Goal: Task Accomplishment & Management: Use online tool/utility

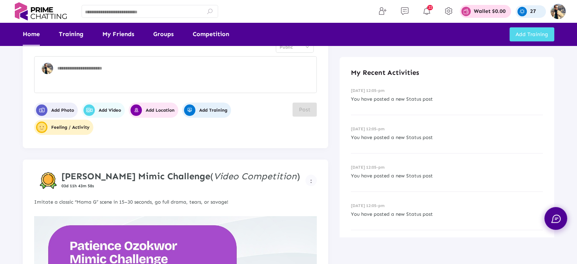
scroll to position [38, 0]
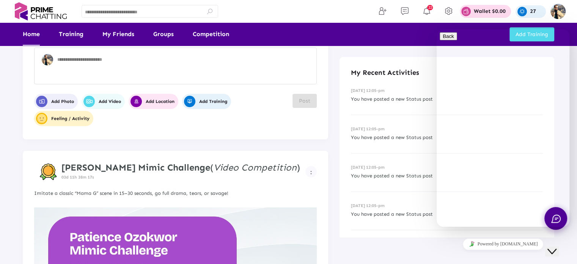
drag, startPoint x: 1093, startPoint y: 475, endPoint x: 559, endPoint y: 246, distance: 581.7
click at [557, 247] on icon "Close Chat This icon closes the chat window." at bounding box center [552, 251] width 9 height 9
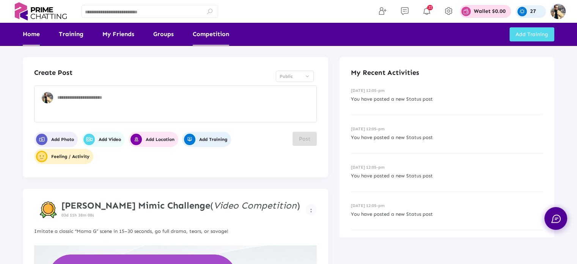
click at [210, 30] on link "Competition" at bounding box center [211, 34] width 36 height 23
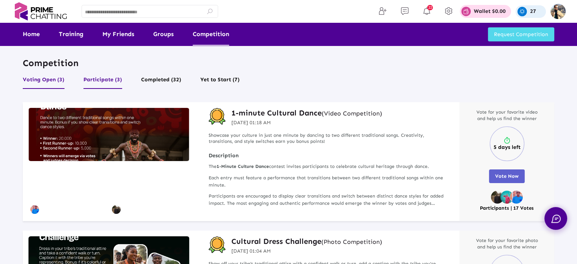
click at [101, 80] on button "Participate (3)" at bounding box center [102, 81] width 39 height 14
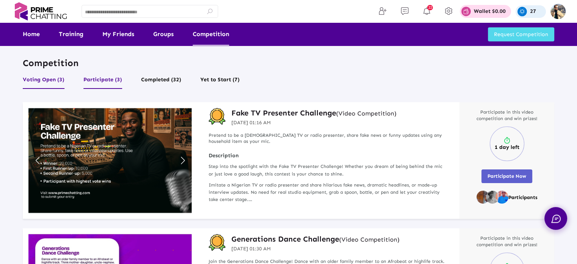
click at [44, 79] on button "Voting Open (3)" at bounding box center [44, 81] width 42 height 14
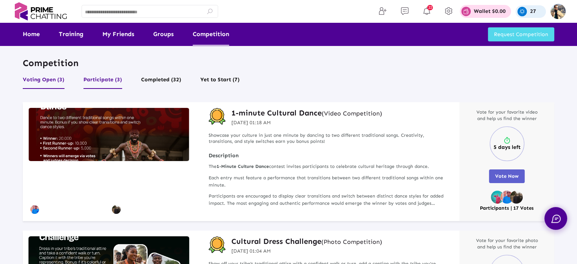
click at [97, 79] on button "Participate (3)" at bounding box center [102, 81] width 39 height 14
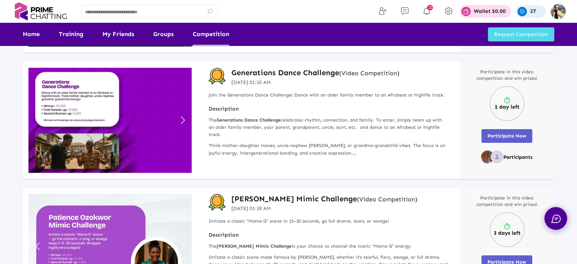
scroll to position [190, 0]
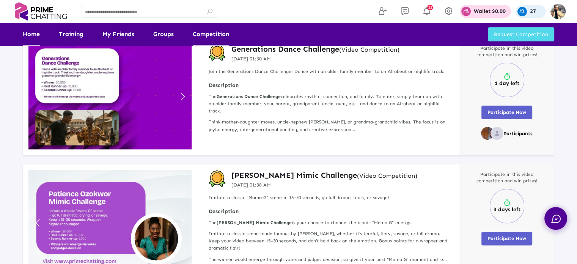
click at [30, 35] on link "Home" at bounding box center [31, 34] width 17 height 23
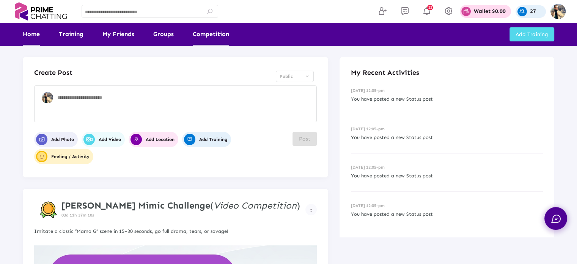
click at [211, 33] on link "Competition" at bounding box center [211, 34] width 36 height 23
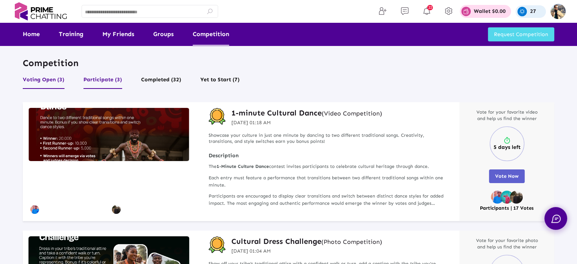
click at [94, 81] on button "Participate (3)" at bounding box center [102, 81] width 39 height 14
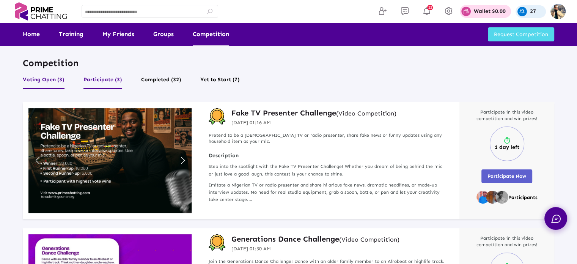
click at [46, 84] on button "Voting Open (3)" at bounding box center [44, 81] width 42 height 14
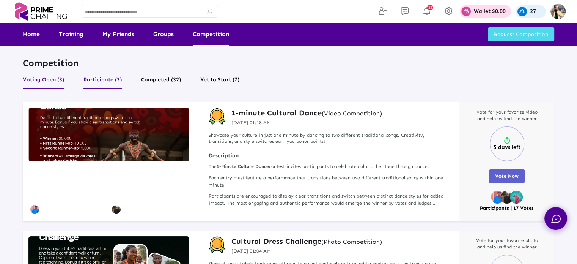
click at [106, 78] on button "Participate (3)" at bounding box center [102, 81] width 39 height 14
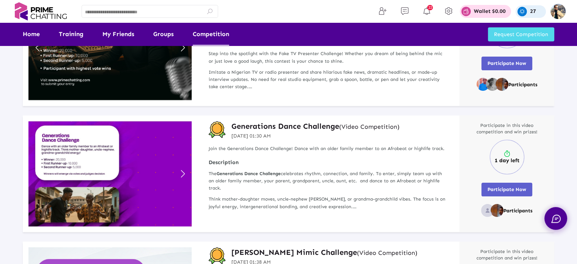
scroll to position [114, 0]
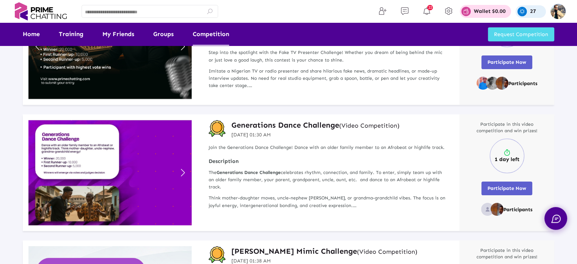
drag, startPoint x: 494, startPoint y: 157, endPoint x: 521, endPoint y: 159, distance: 26.2
click at [521, 159] on div "1 day left" at bounding box center [507, 156] width 35 height 35
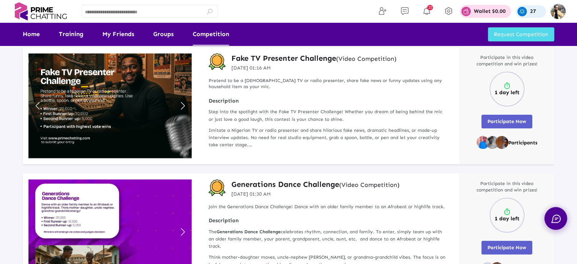
scroll to position [38, 0]
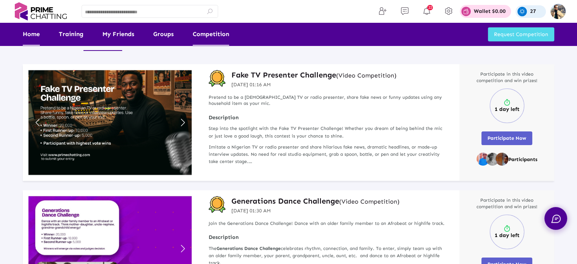
click at [32, 34] on link "Home" at bounding box center [31, 34] width 17 height 23
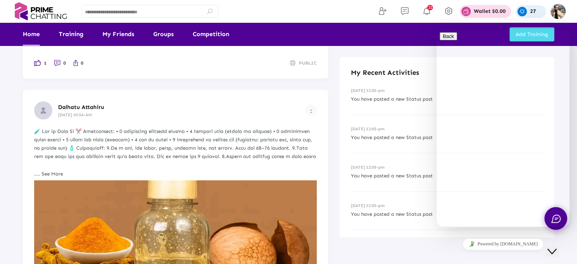
scroll to position [1973, 0]
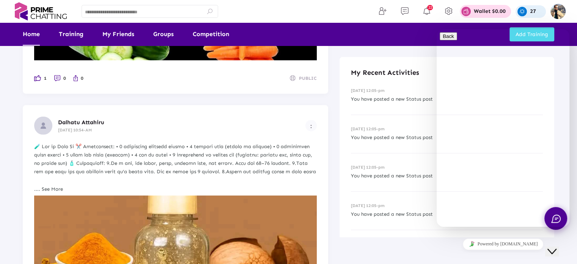
click at [557, 247] on icon "Close Chat This icon closes the chat window." at bounding box center [552, 251] width 9 height 9
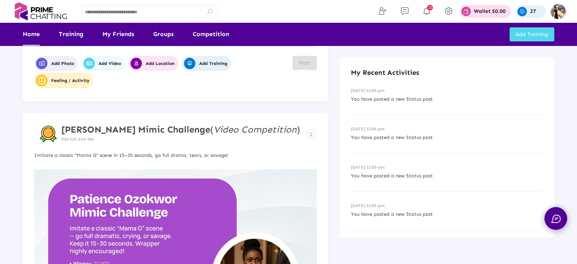
scroll to position [0, 0]
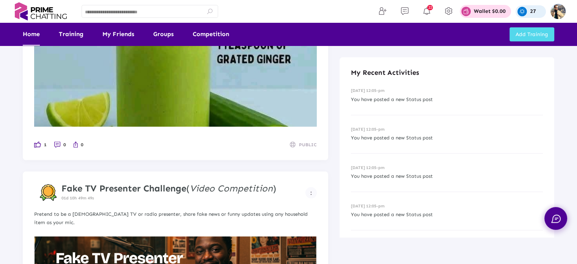
scroll to position [1290, 0]
